Goal: Transaction & Acquisition: Purchase product/service

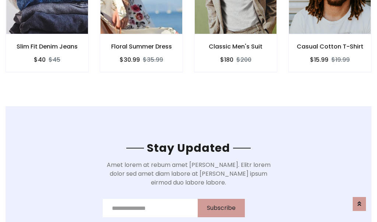
scroll to position [1109, 0]
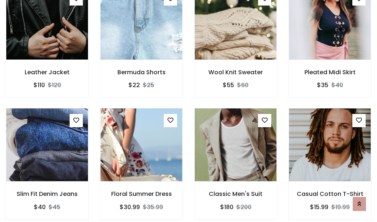
click at [188, 111] on div "Classic Men's Suit $180 $200" at bounding box center [235, 169] width 94 height 122
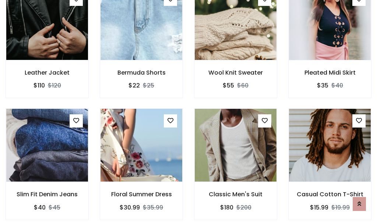
click at [188, 111] on div "Classic Men's Suit $180 $200" at bounding box center [235, 170] width 94 height 122
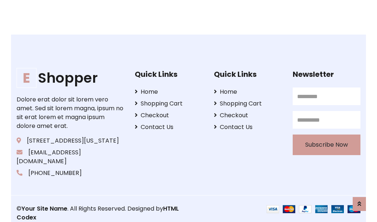
scroll to position [1401, 0]
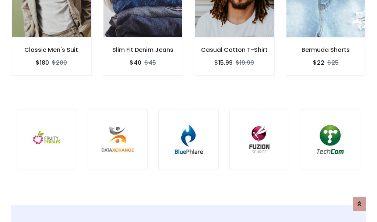
click at [188, 111] on div at bounding box center [188, 140] width 60 height 60
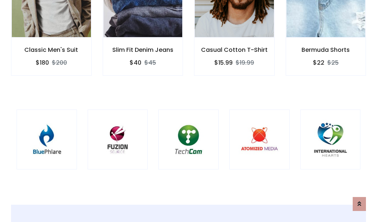
click at [188, 111] on div at bounding box center [188, 140] width 60 height 60
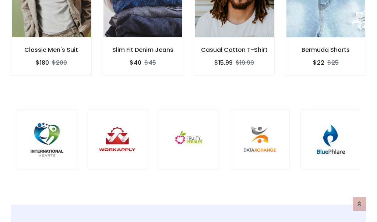
scroll to position [0, 0]
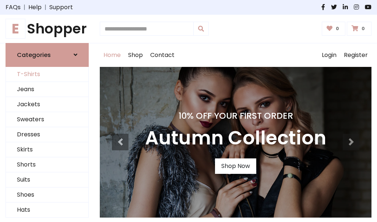
click at [47, 74] on link "T-Shirts" at bounding box center [47, 74] width 82 height 15
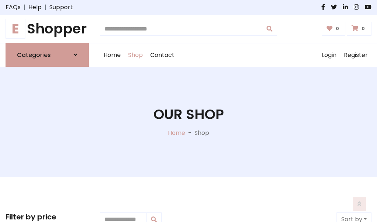
scroll to position [295, 0]
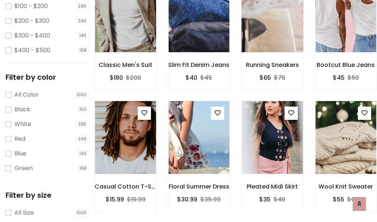
scroll to position [0, 0]
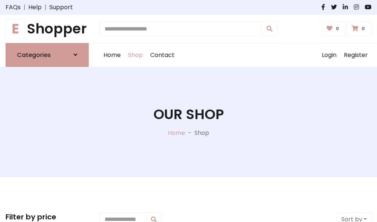
click at [47, 29] on h1 "E Shopper" at bounding box center [47, 29] width 83 height 17
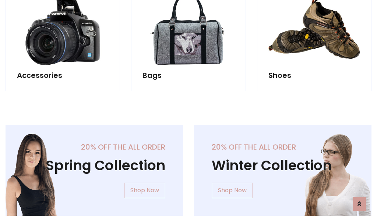
scroll to position [715, 0]
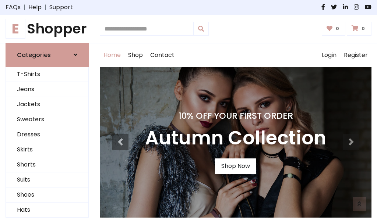
scroll to position [241, 0]
